Goal: Task Accomplishment & Management: Manage account settings

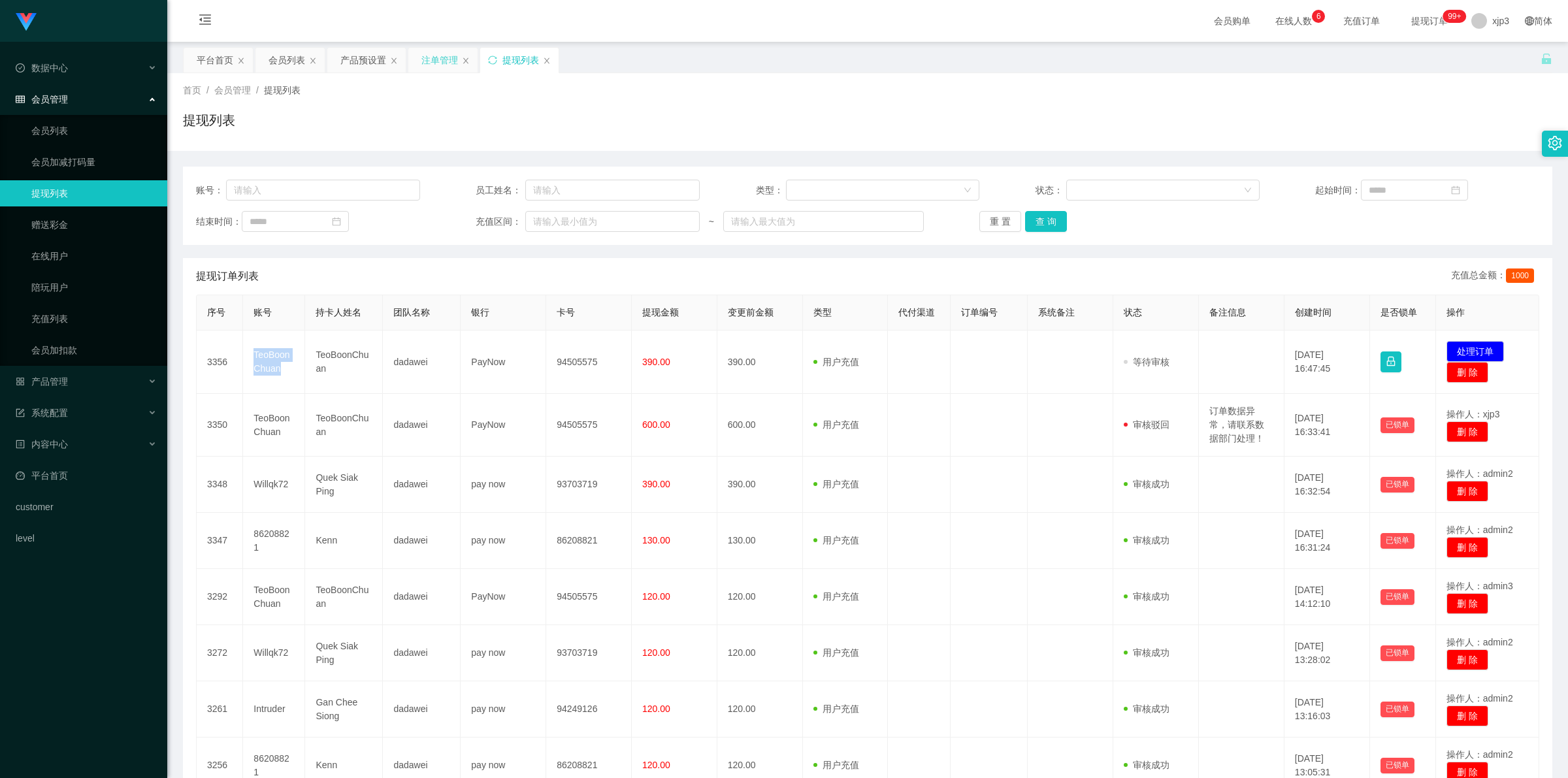
click at [413, 66] on div "注单管理" at bounding box center [439, 60] width 37 height 25
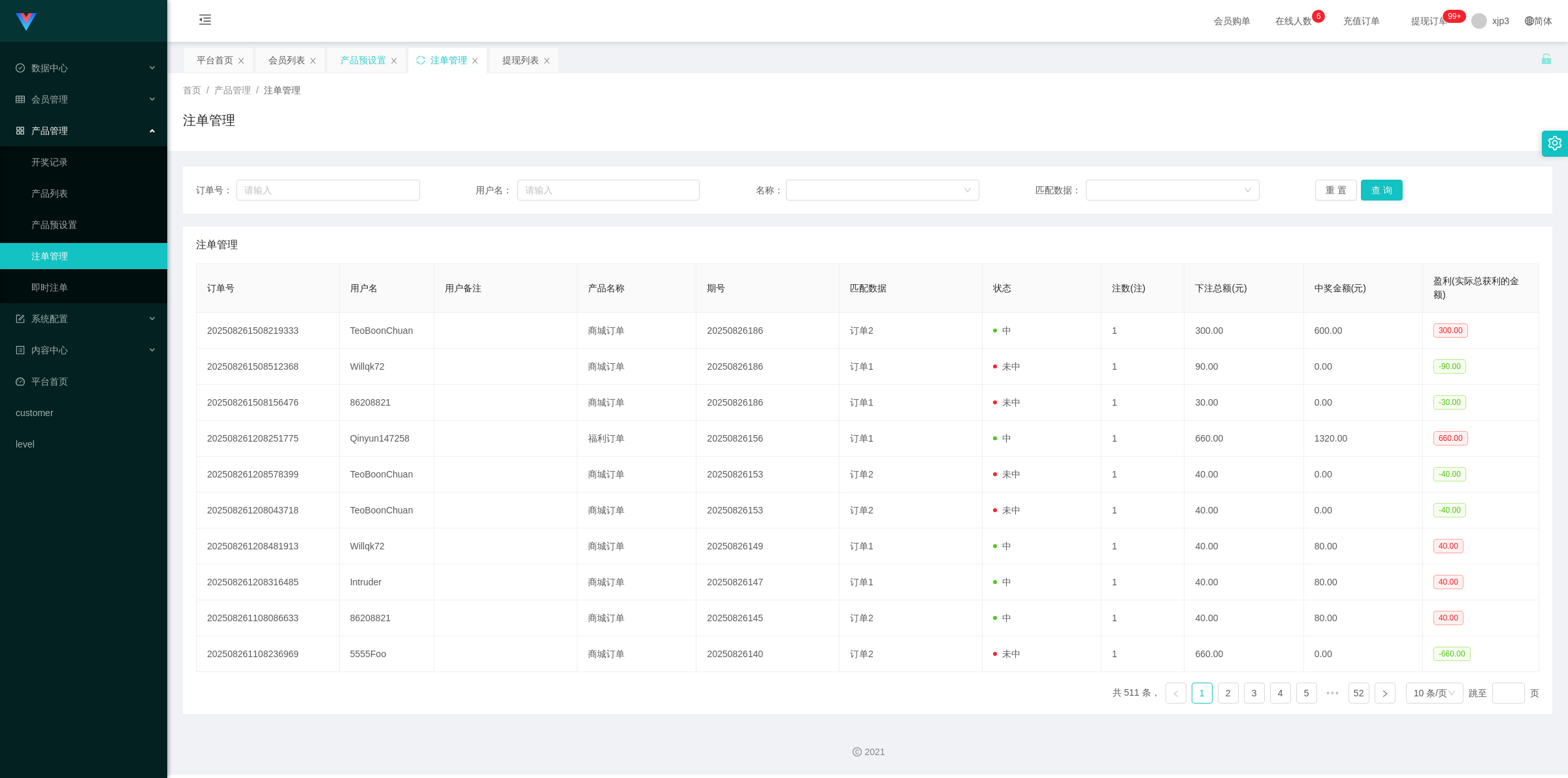
click at [376, 53] on div "产品预设置" at bounding box center [363, 60] width 46 height 25
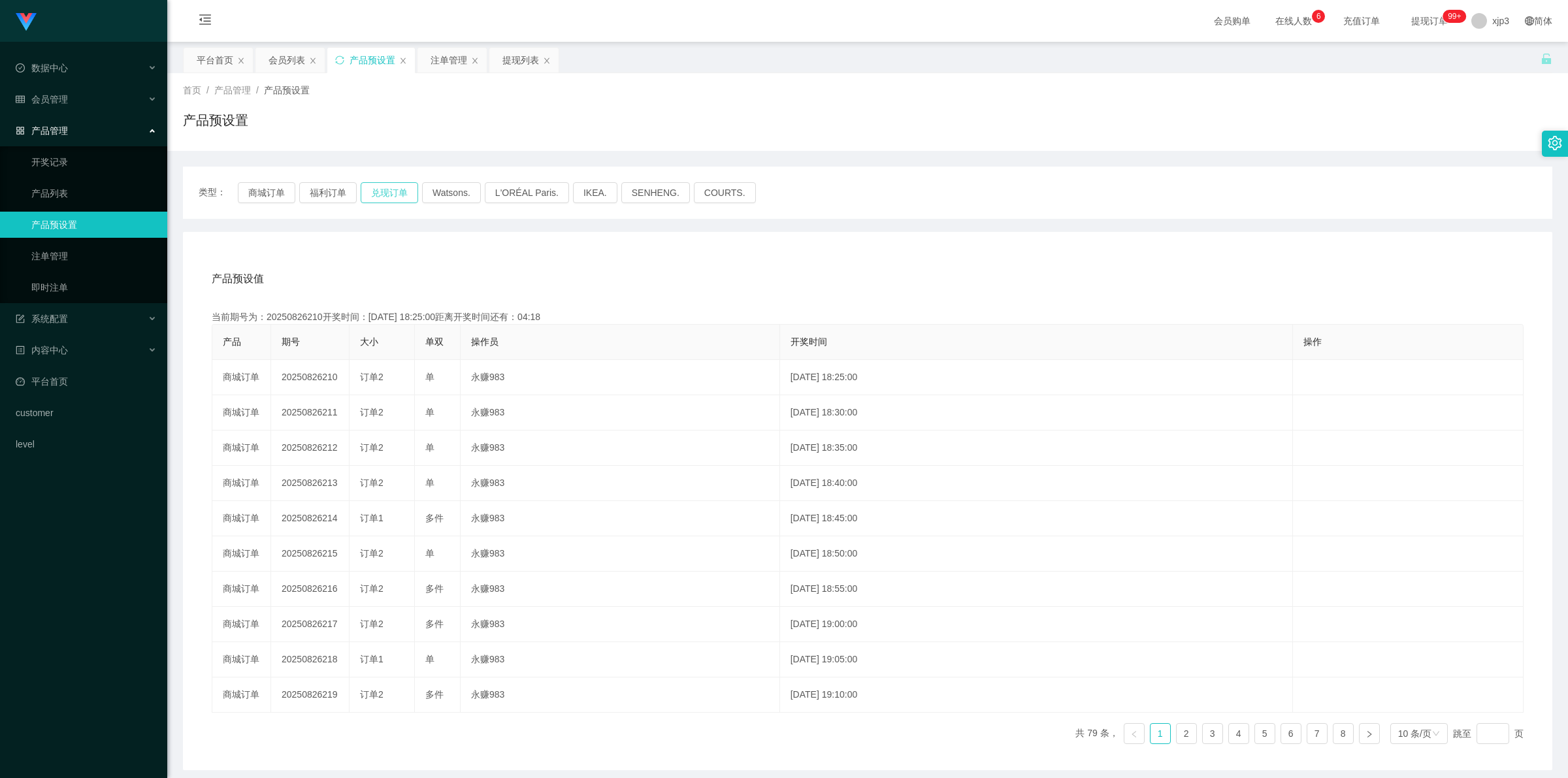
click at [386, 192] on button "兑现订单" at bounding box center [390, 192] width 58 height 21
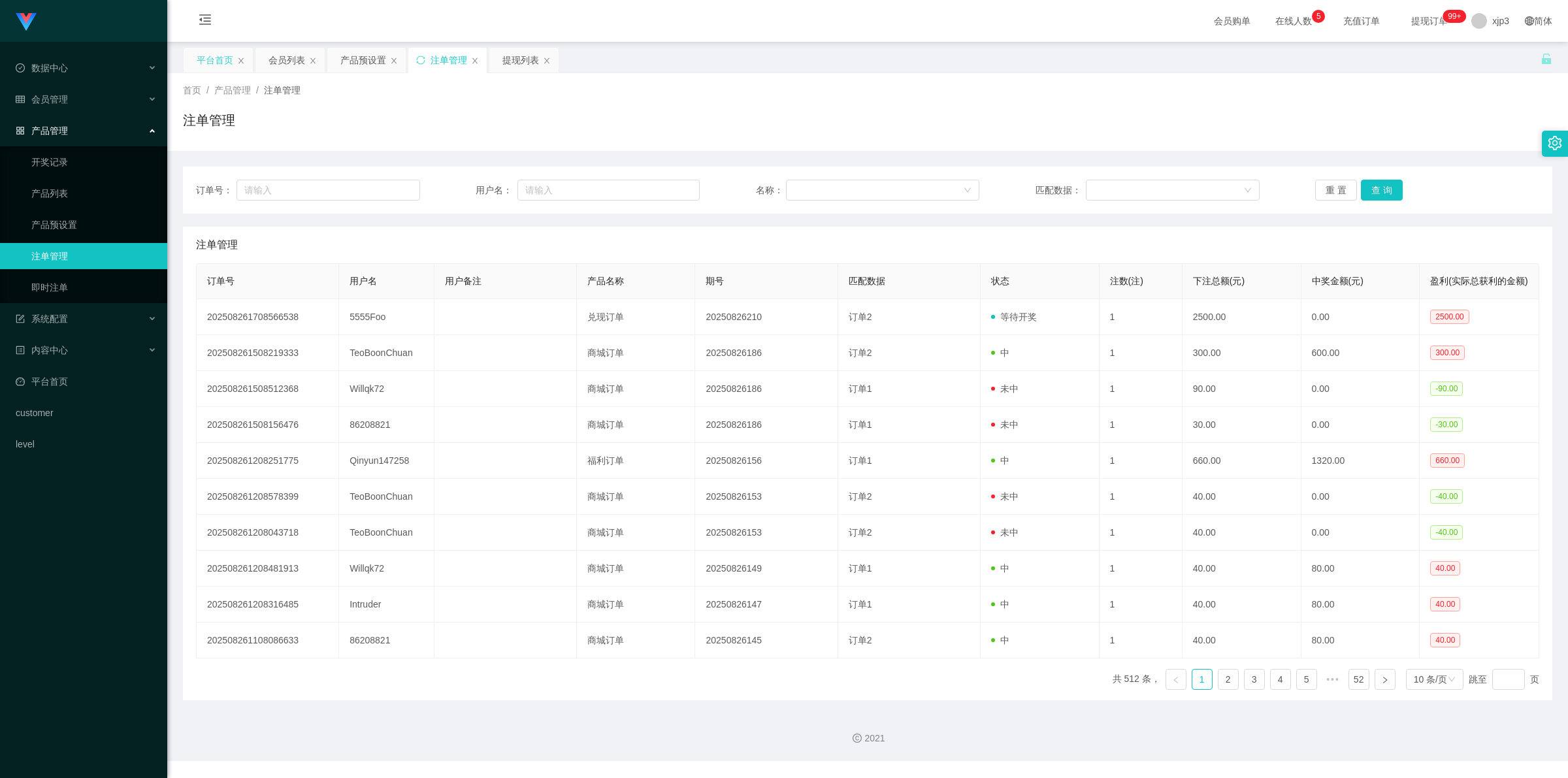
click at [217, 66] on div "平台首页" at bounding box center [215, 60] width 37 height 25
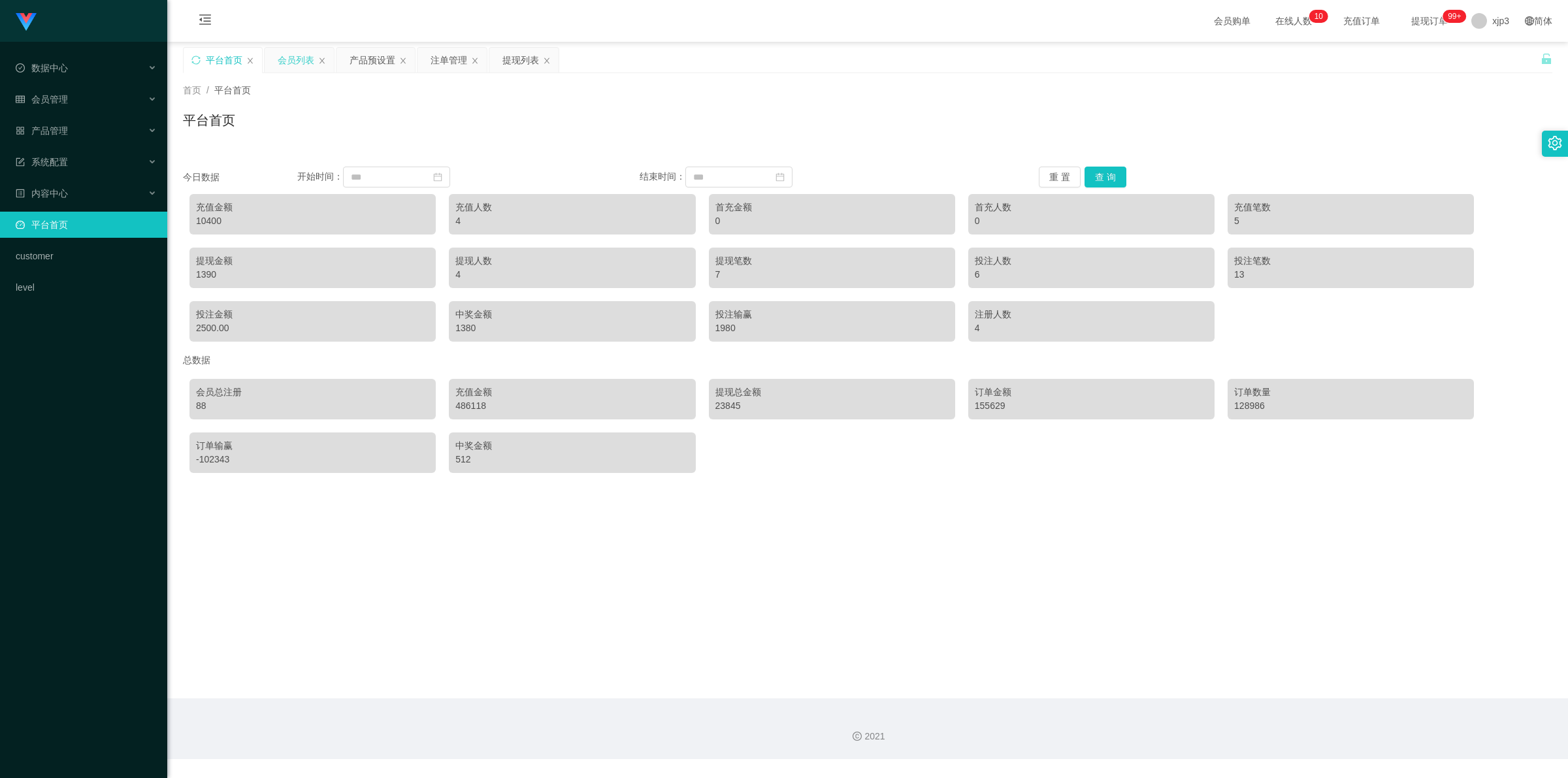
click at [288, 63] on div "会员列表" at bounding box center [295, 60] width 37 height 25
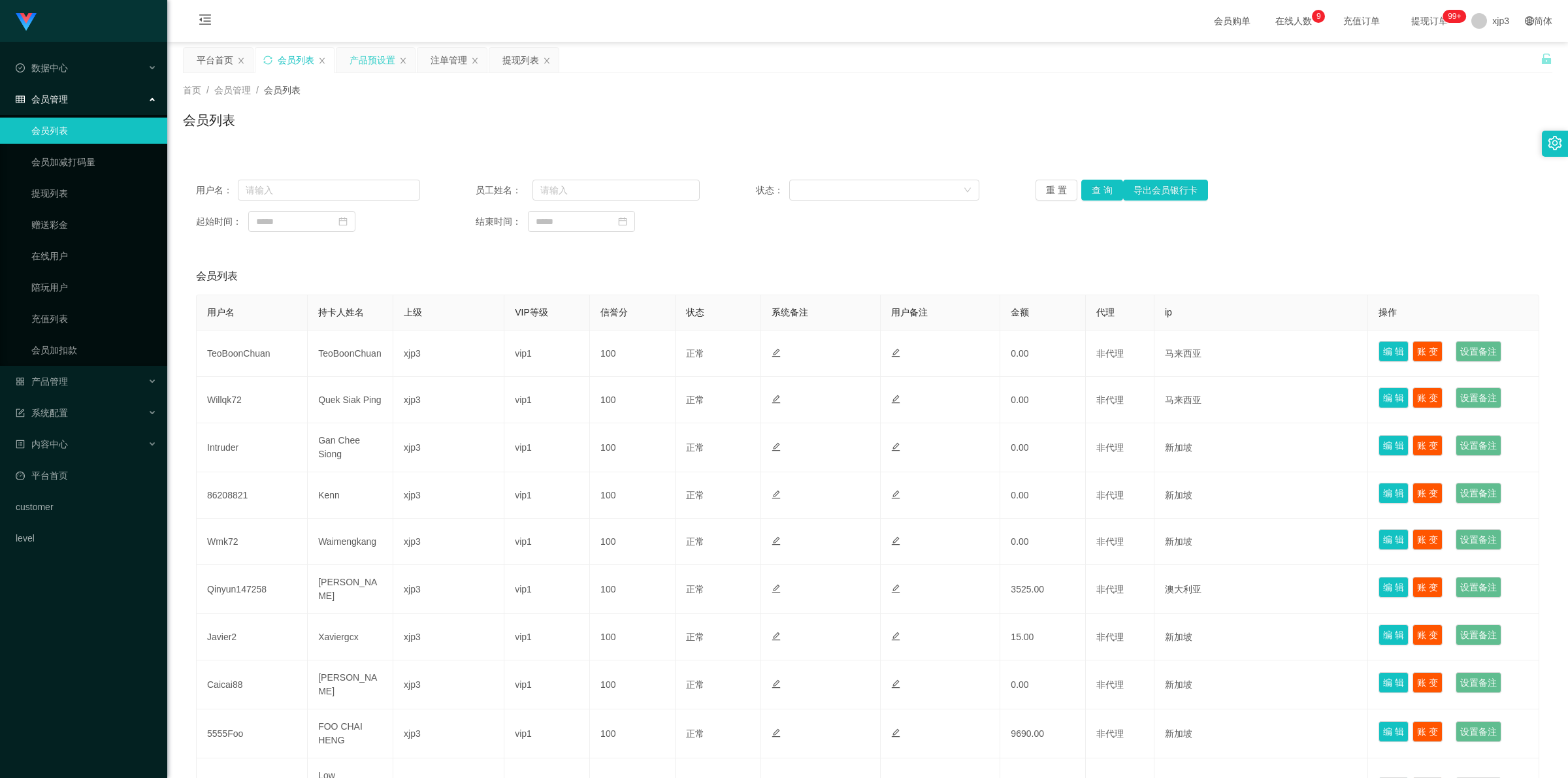
click at [377, 63] on div "产品预设置" at bounding box center [373, 60] width 46 height 25
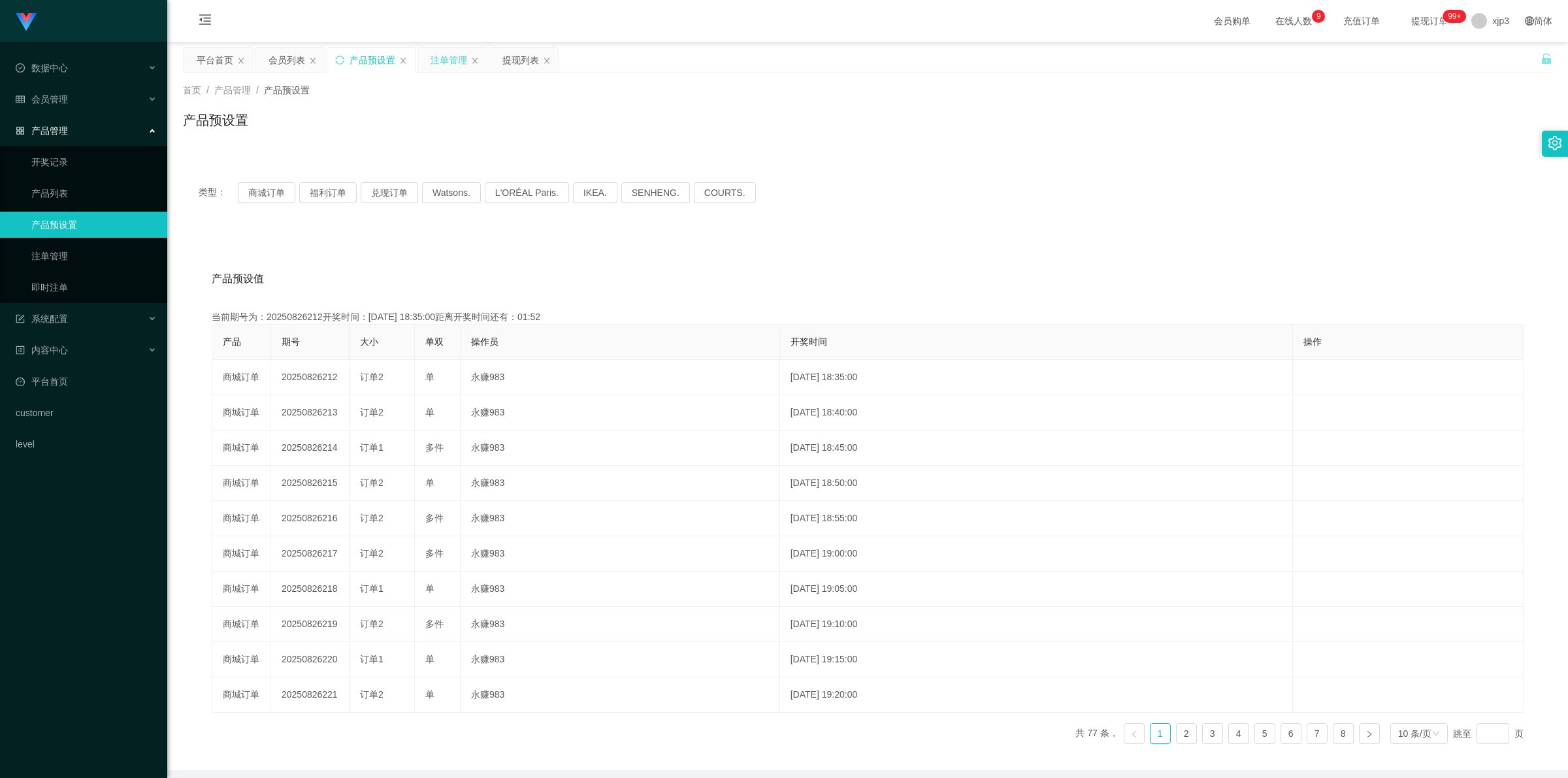
click at [461, 58] on div "注单管理" at bounding box center [449, 60] width 37 height 25
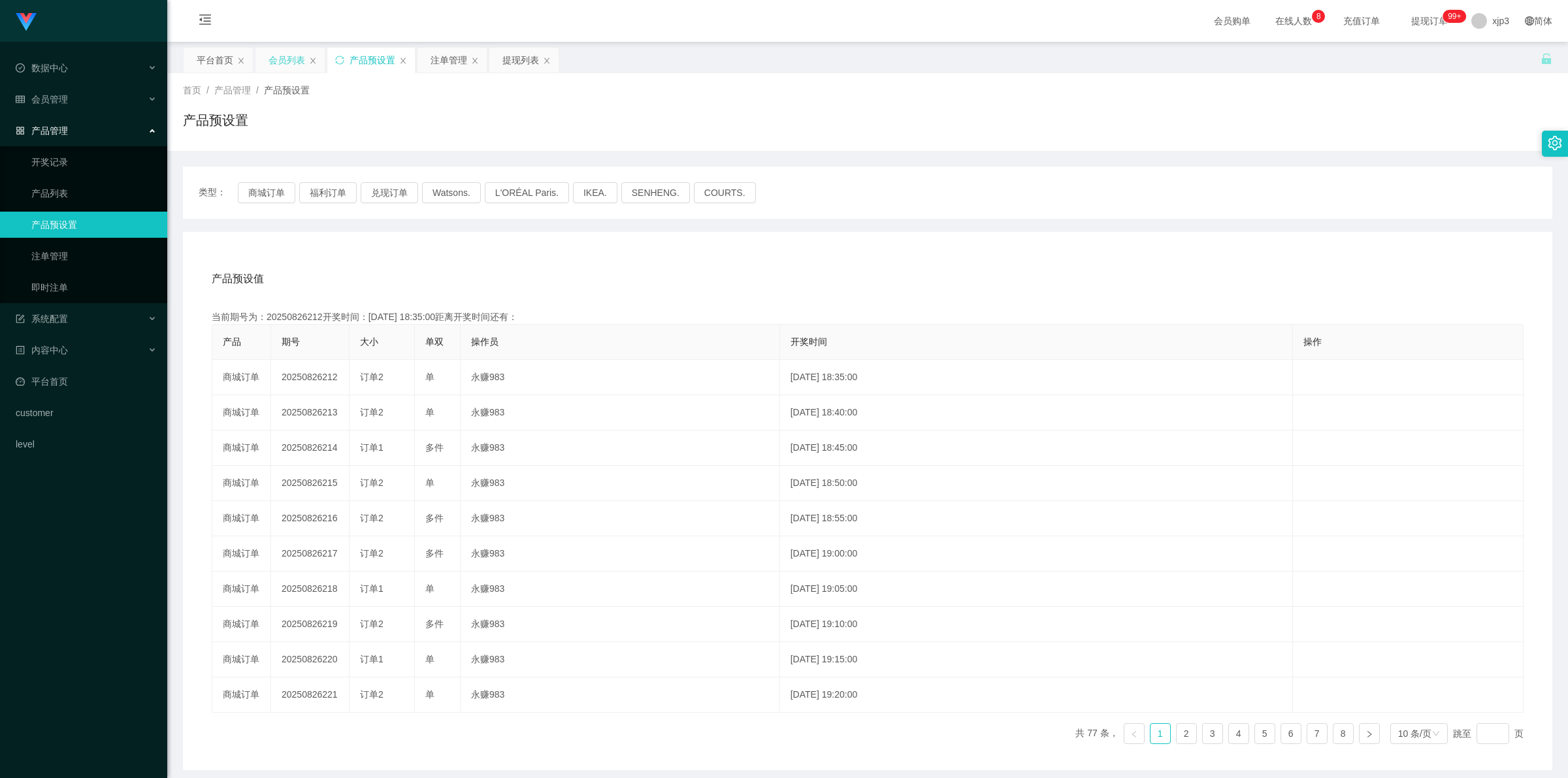
click at [278, 63] on div "会员列表" at bounding box center [286, 60] width 37 height 25
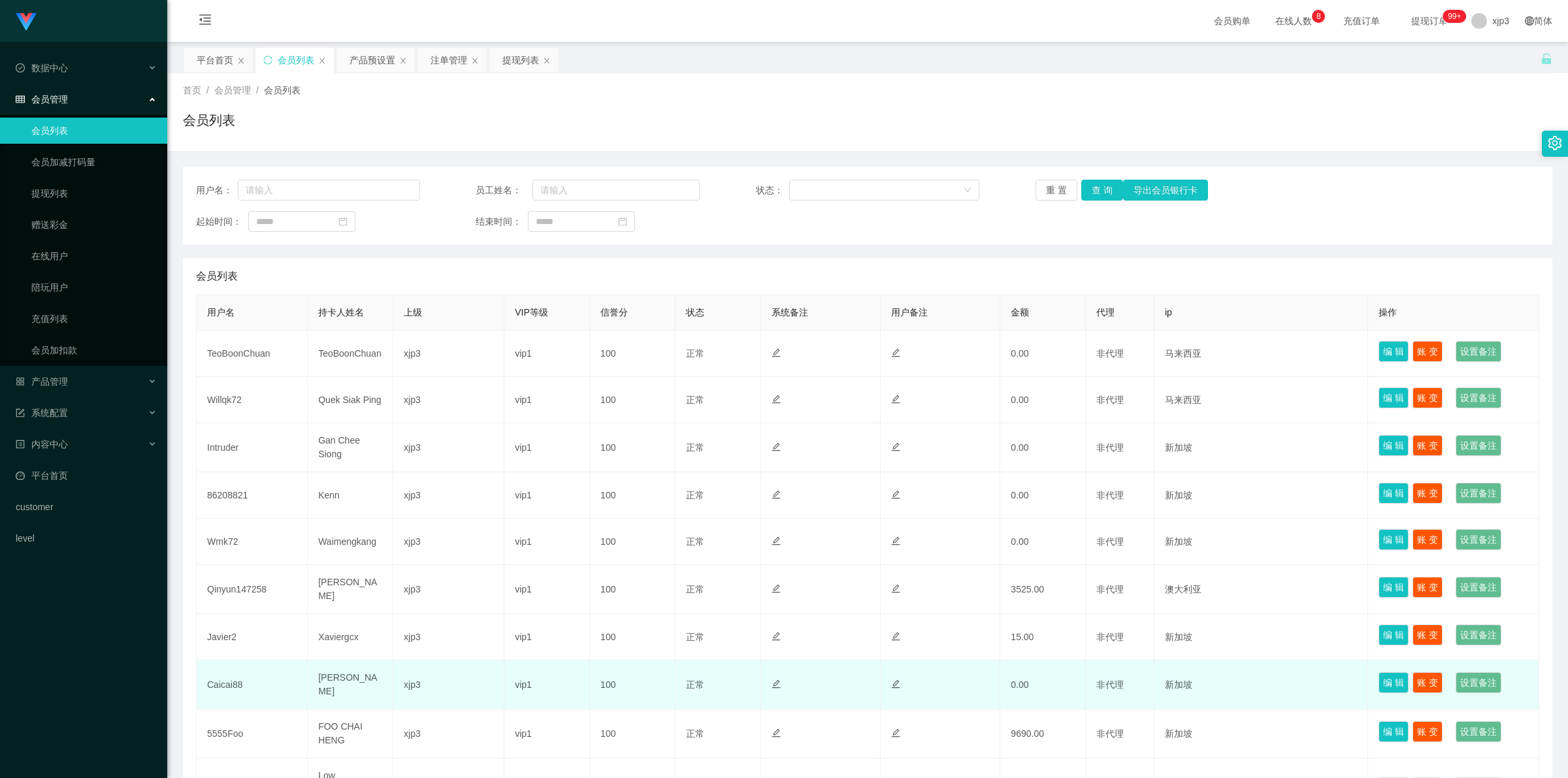
scroll to position [125, 0]
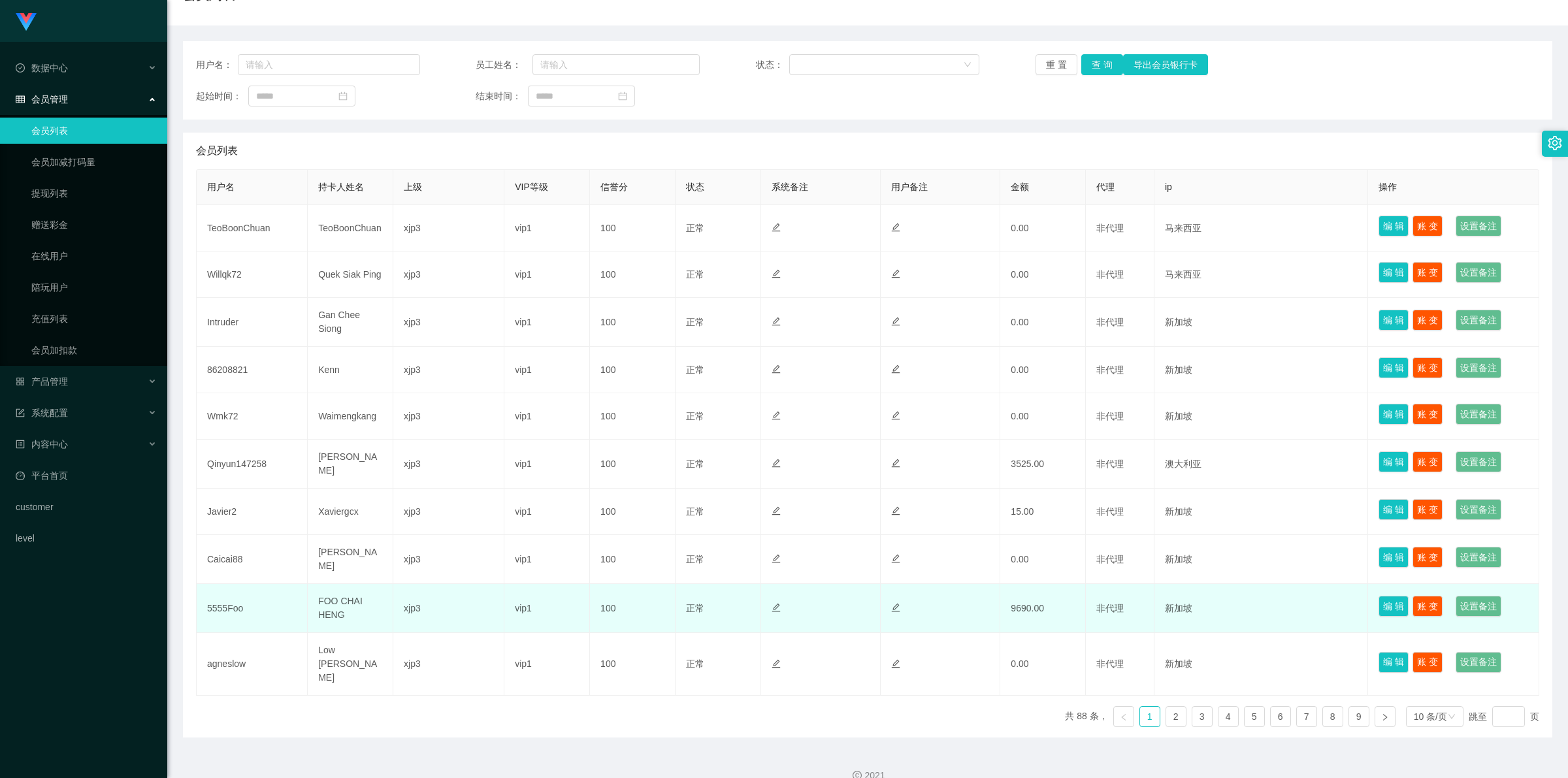
click at [327, 602] on td "FOO CHAI HENG" at bounding box center [351, 609] width 86 height 49
click at [252, 603] on td "5555Foo" at bounding box center [252, 609] width 111 height 49
click at [229, 603] on td "5555Foo" at bounding box center [252, 609] width 111 height 49
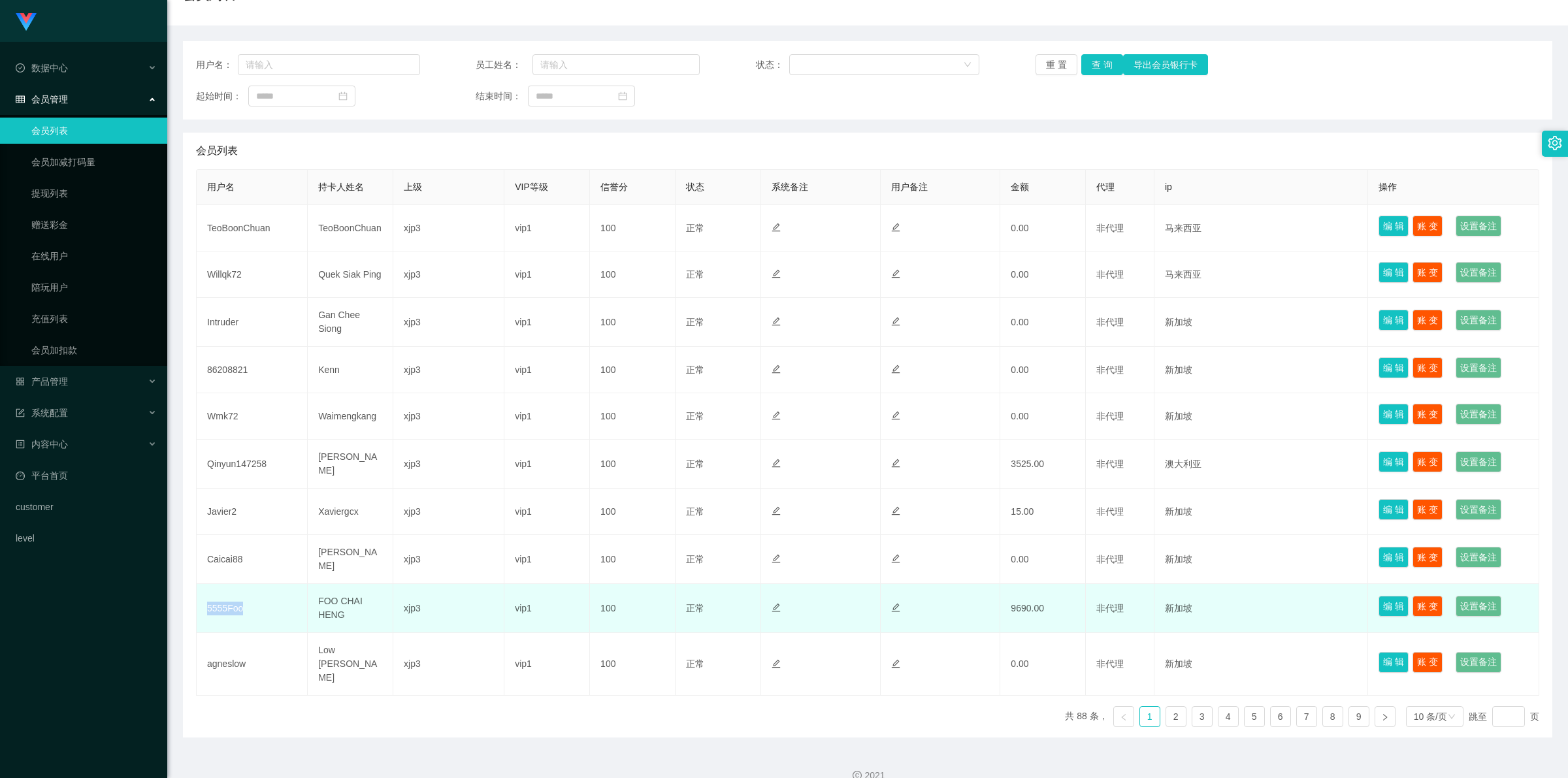
copy td "5555Foo"
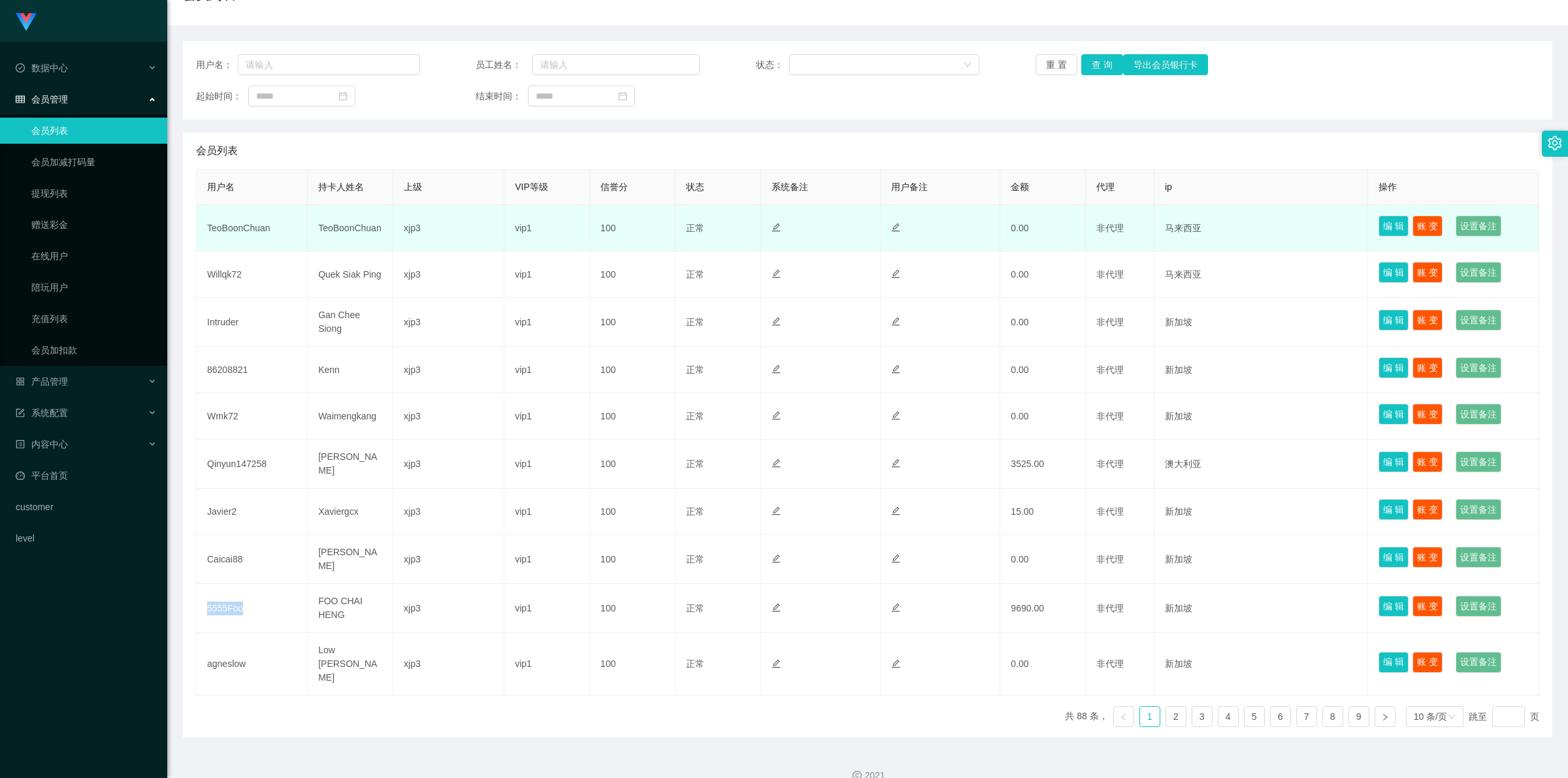
scroll to position [0, 0]
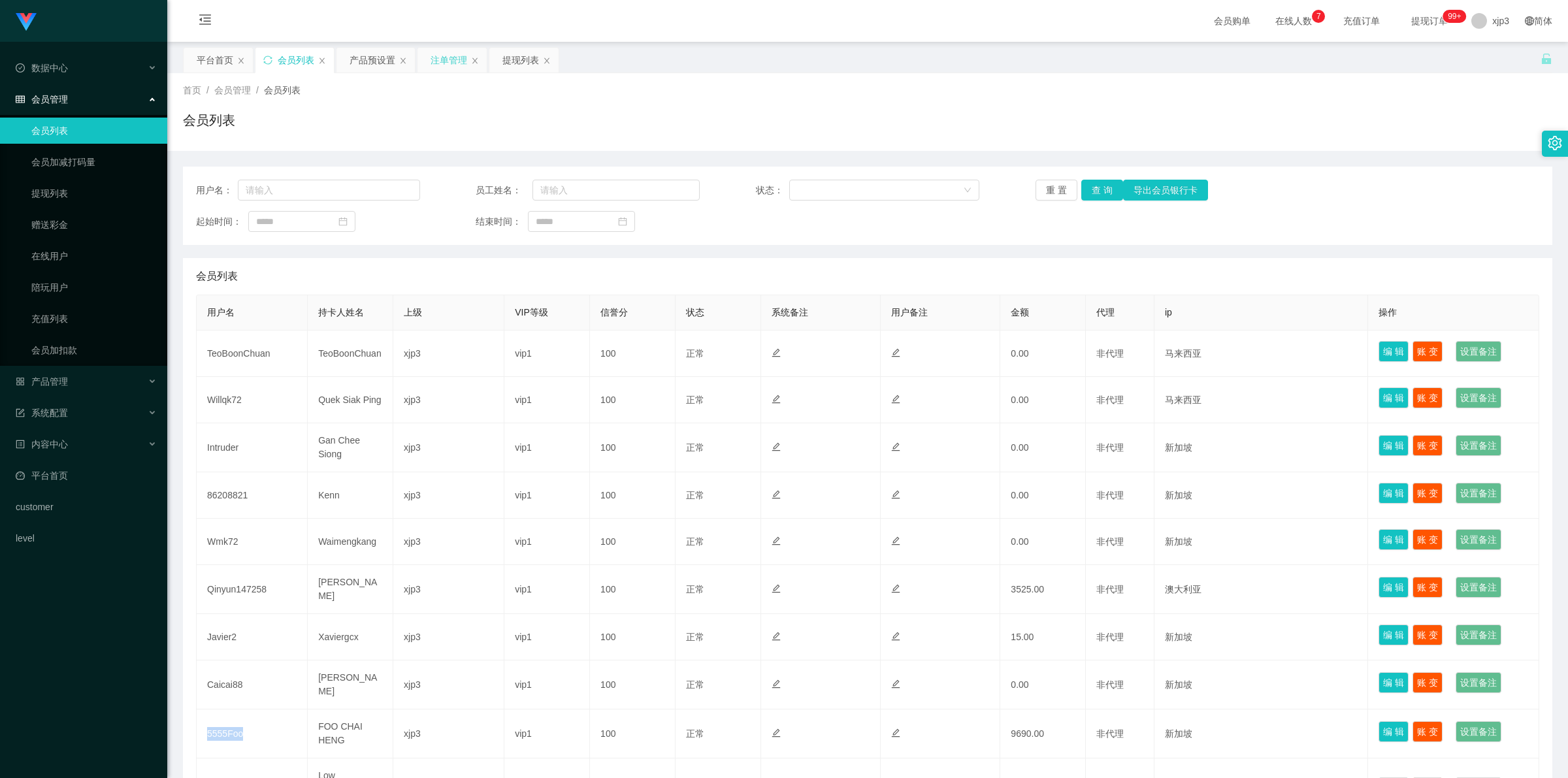
click at [441, 63] on div "注单管理" at bounding box center [449, 60] width 37 height 25
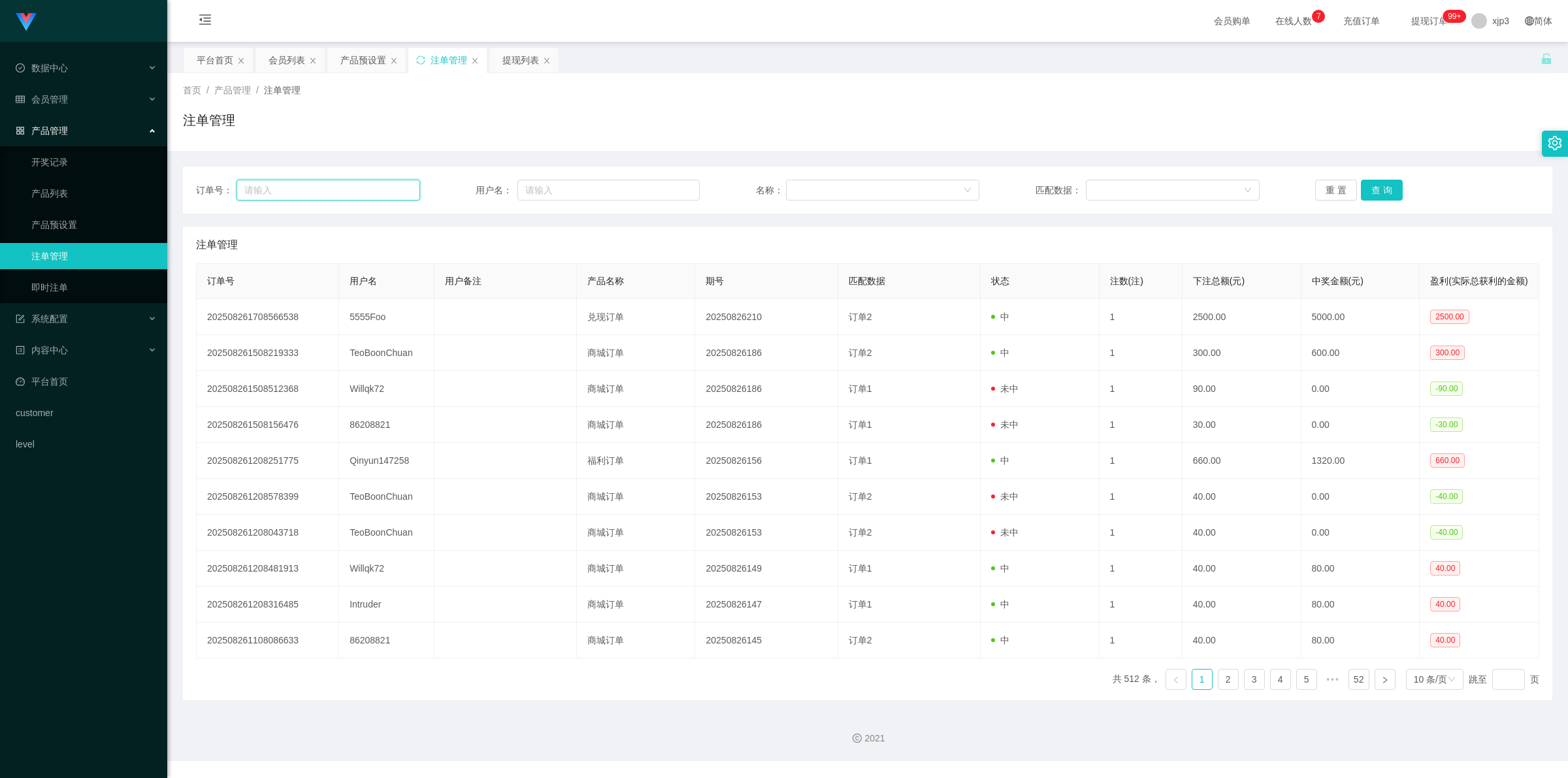
click at [318, 194] on input "text" at bounding box center [329, 190] width 184 height 21
click at [621, 193] on input "text" at bounding box center [609, 190] width 182 height 21
paste input "5555Foo"
type input "5555Foo"
click at [1389, 193] on button "查 询" at bounding box center [1382, 190] width 42 height 21
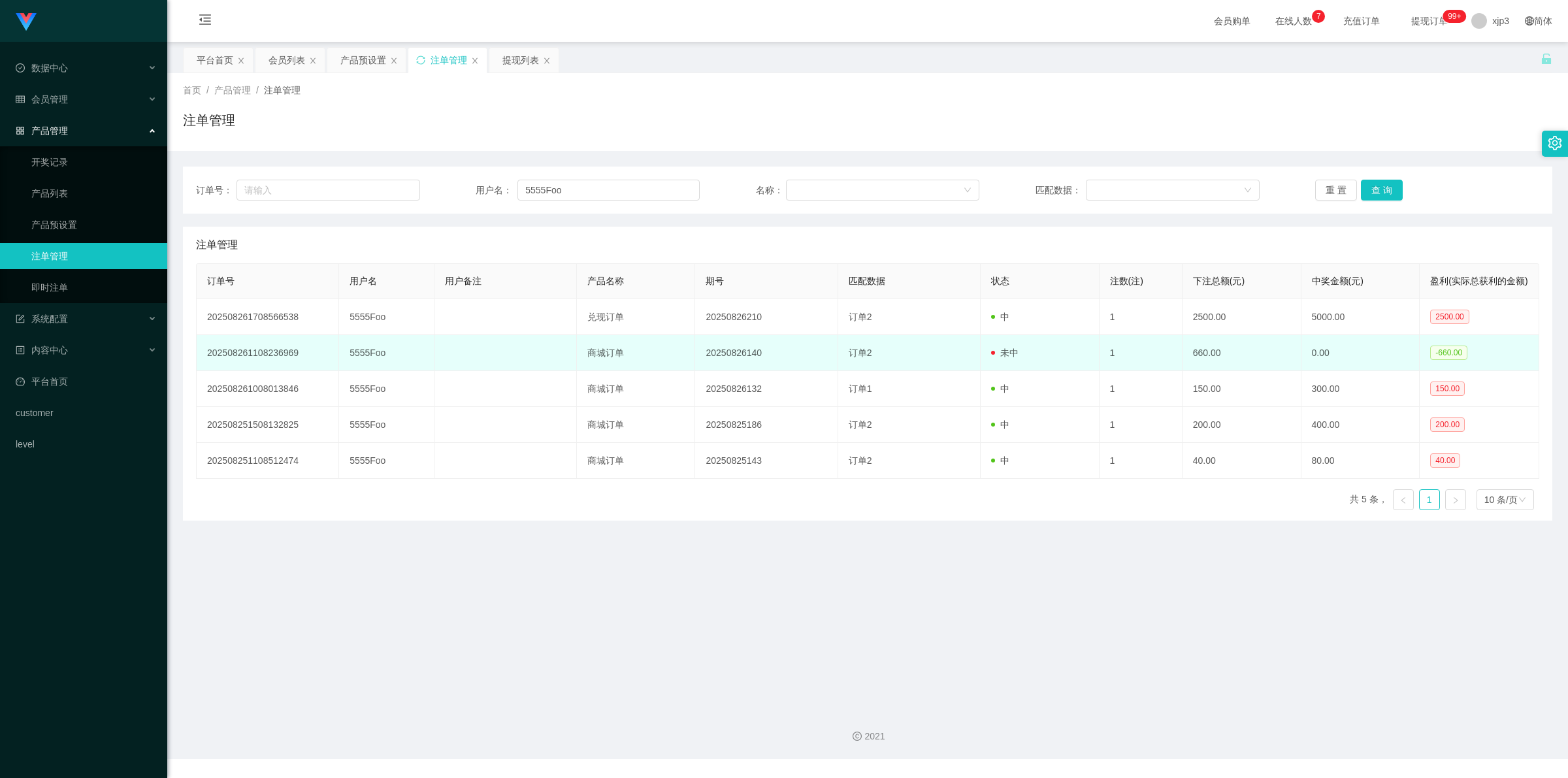
click at [363, 367] on td "5555Foo" at bounding box center [386, 353] width 94 height 36
copy td "5555Foo"
